Goal: Information Seeking & Learning: Check status

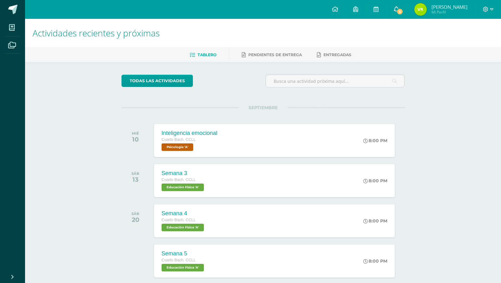
click at [404, 11] on span "5" at bounding box center [400, 11] width 7 height 7
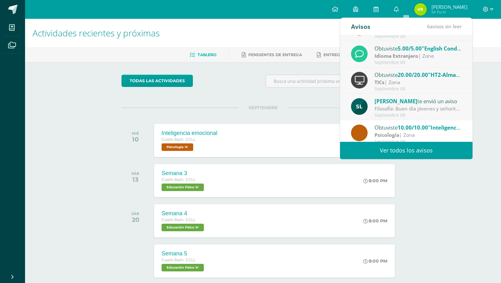
scroll to position [74, 0]
click at [402, 153] on link "Ver todos los avisos" at bounding box center [406, 150] width 133 height 17
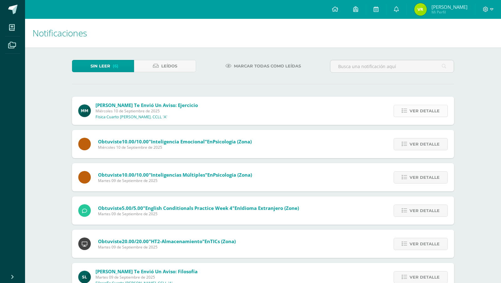
click at [414, 111] on span "Ver detalle" at bounding box center [425, 111] width 30 height 12
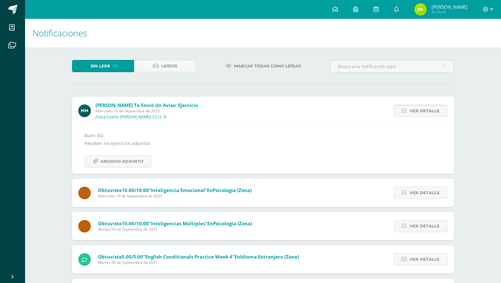
click at [414, 111] on span "Ver detalle" at bounding box center [425, 111] width 30 height 12
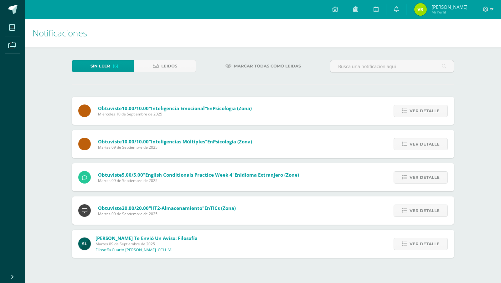
click at [414, 111] on span "Ver detalle" at bounding box center [425, 111] width 30 height 12
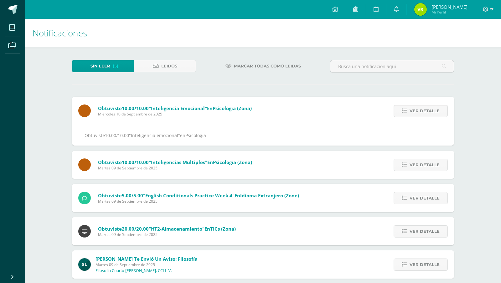
click at [414, 111] on span "Ver detalle" at bounding box center [425, 111] width 30 height 12
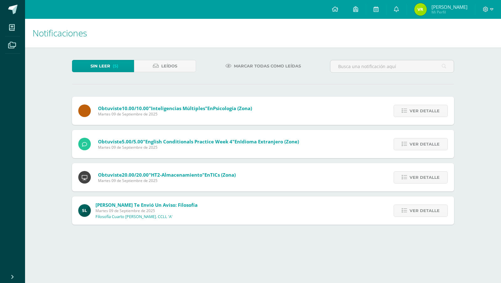
click at [414, 111] on span "Ver detalle" at bounding box center [425, 111] width 30 height 12
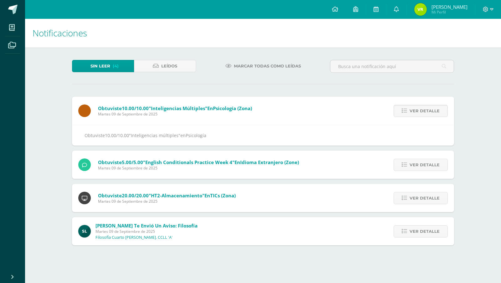
click at [414, 111] on span "Ver detalle" at bounding box center [425, 111] width 30 height 12
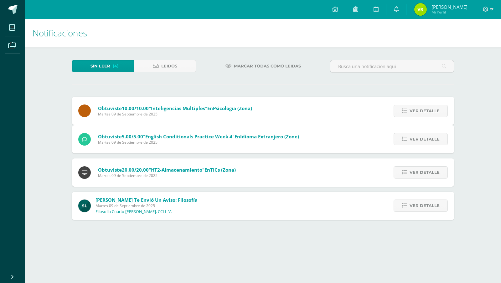
click at [414, 133] on span "Ver detalle" at bounding box center [425, 139] width 30 height 12
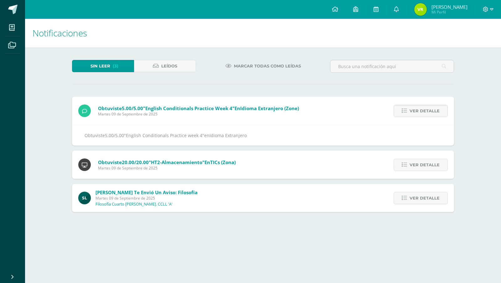
click at [414, 111] on span "Ver detalle" at bounding box center [425, 111] width 30 height 12
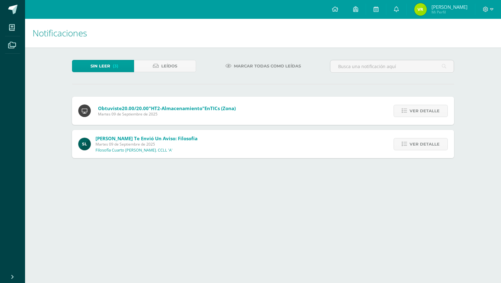
click at [414, 111] on span "Ver detalle" at bounding box center [425, 111] width 30 height 12
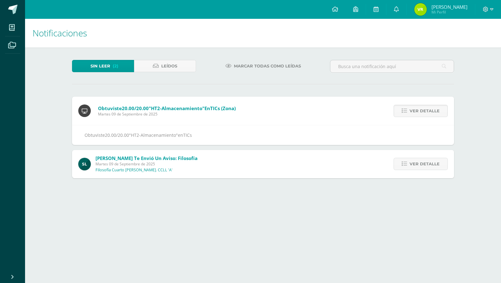
click at [414, 111] on span "Ver detalle" at bounding box center [425, 111] width 30 height 12
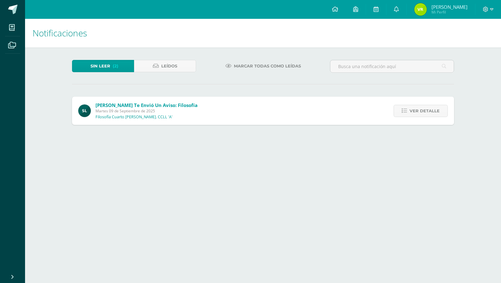
click at [414, 111] on span "Ver detalle" at bounding box center [425, 111] width 30 height 12
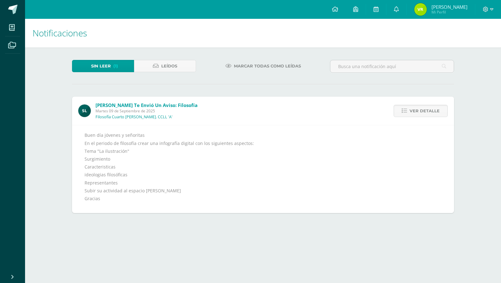
click at [414, 111] on span "Ver detalle" at bounding box center [425, 111] width 30 height 12
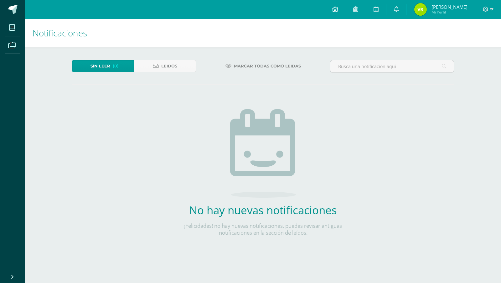
click at [346, 11] on link at bounding box center [335, 9] width 21 height 19
click at [325, 0] on link at bounding box center [335, 9] width 21 height 19
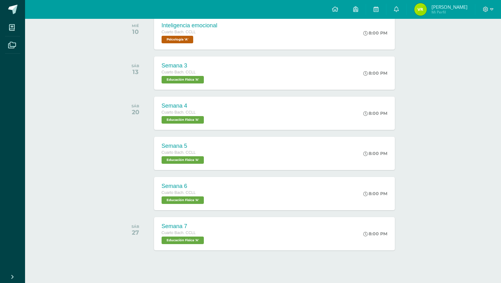
scroll to position [113, 0]
